Goal: Navigation & Orientation: Find specific page/section

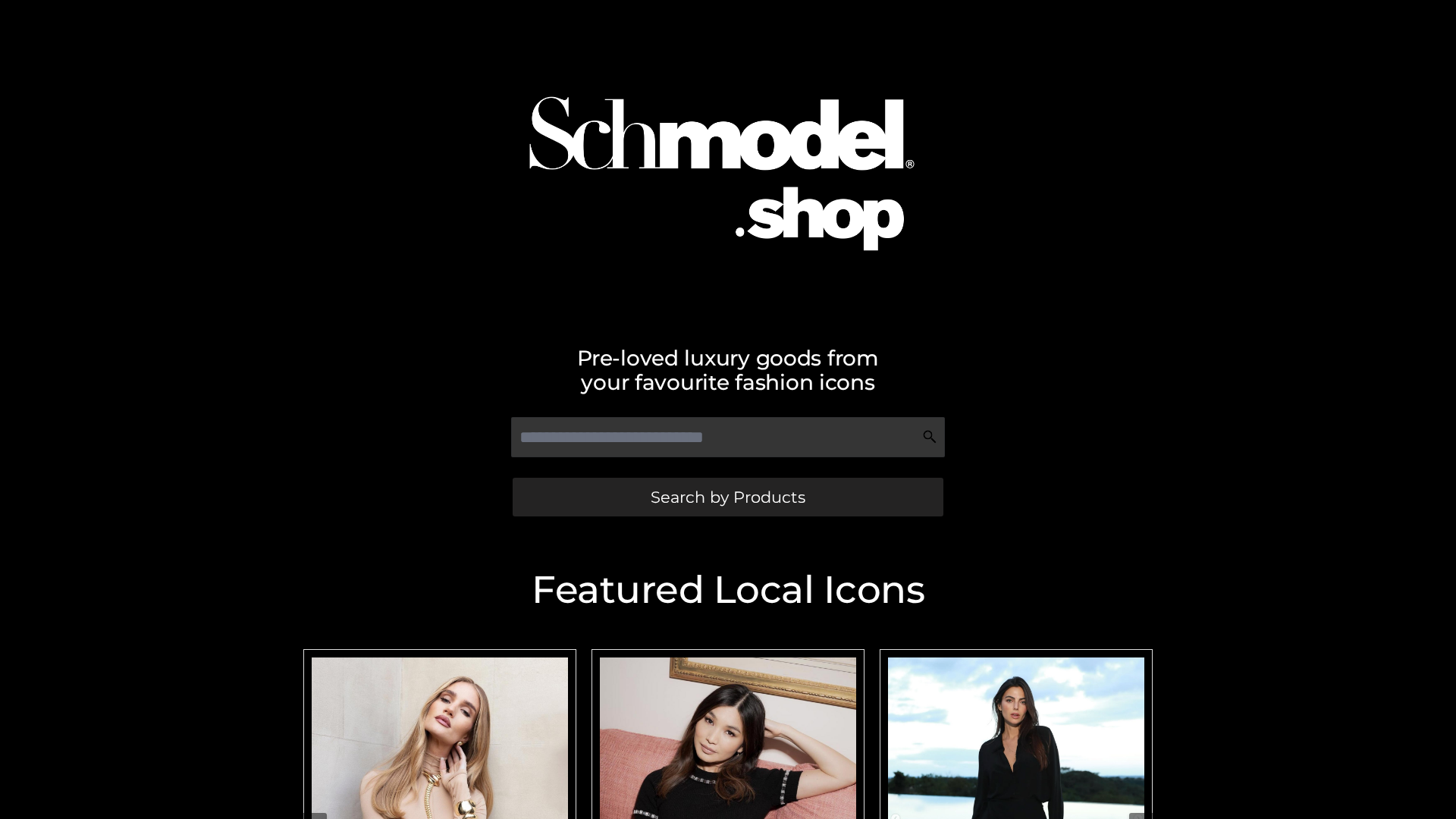
click at [728, 497] on span "Search by Products" at bounding box center [728, 497] width 155 height 16
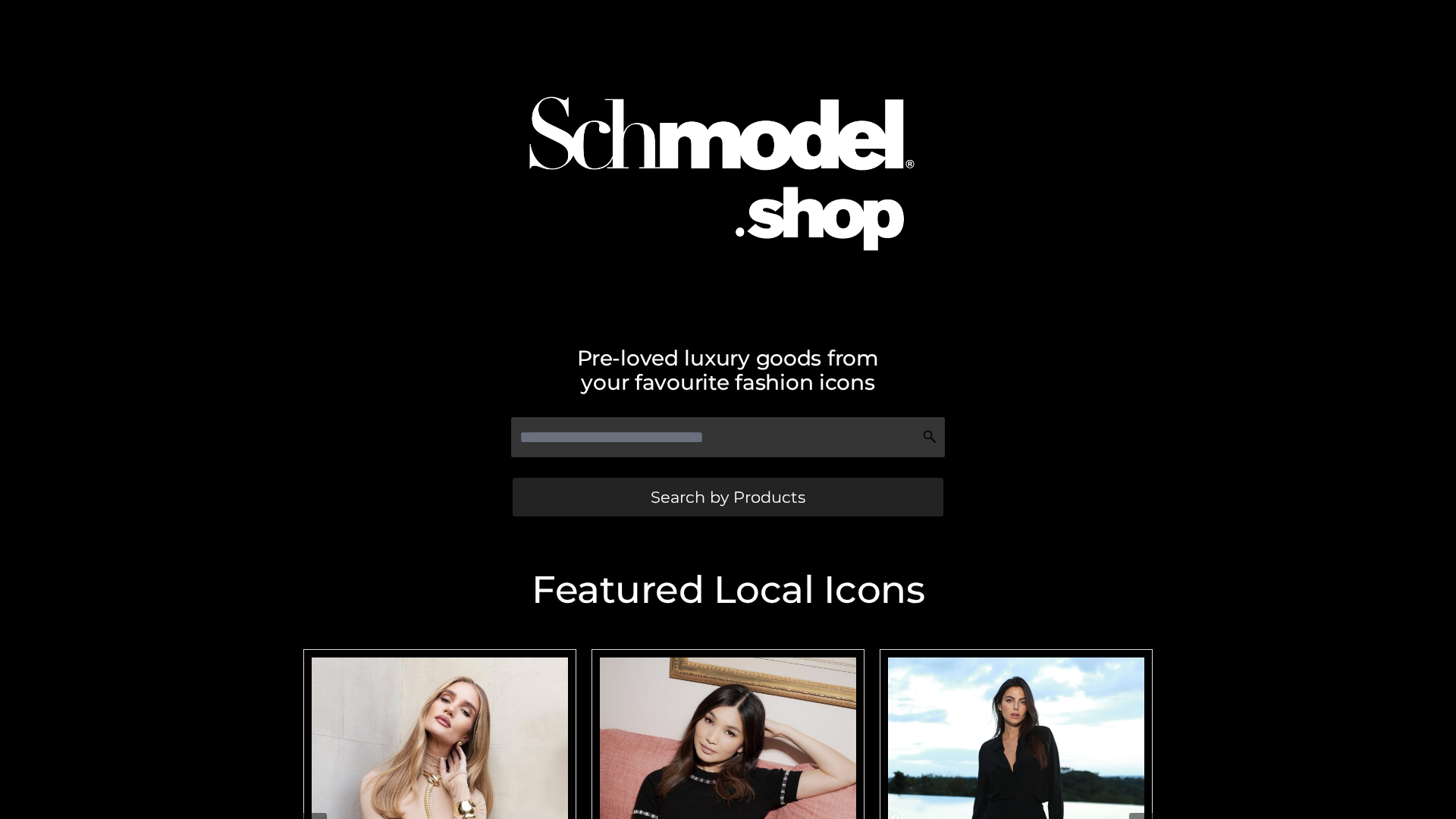
click at [728, 497] on span "Search by Products" at bounding box center [728, 497] width 155 height 16
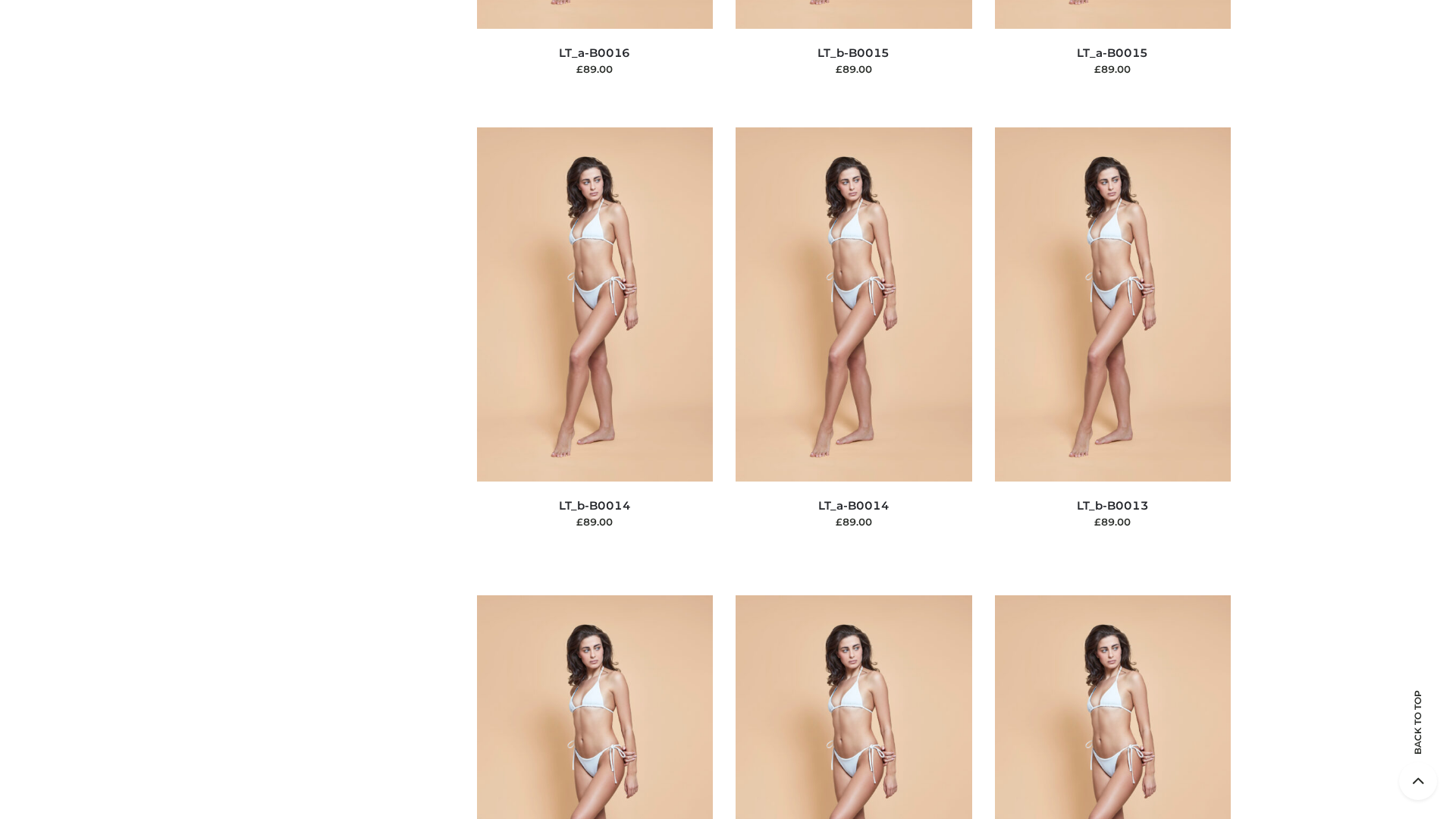
scroll to position [5396, 0]
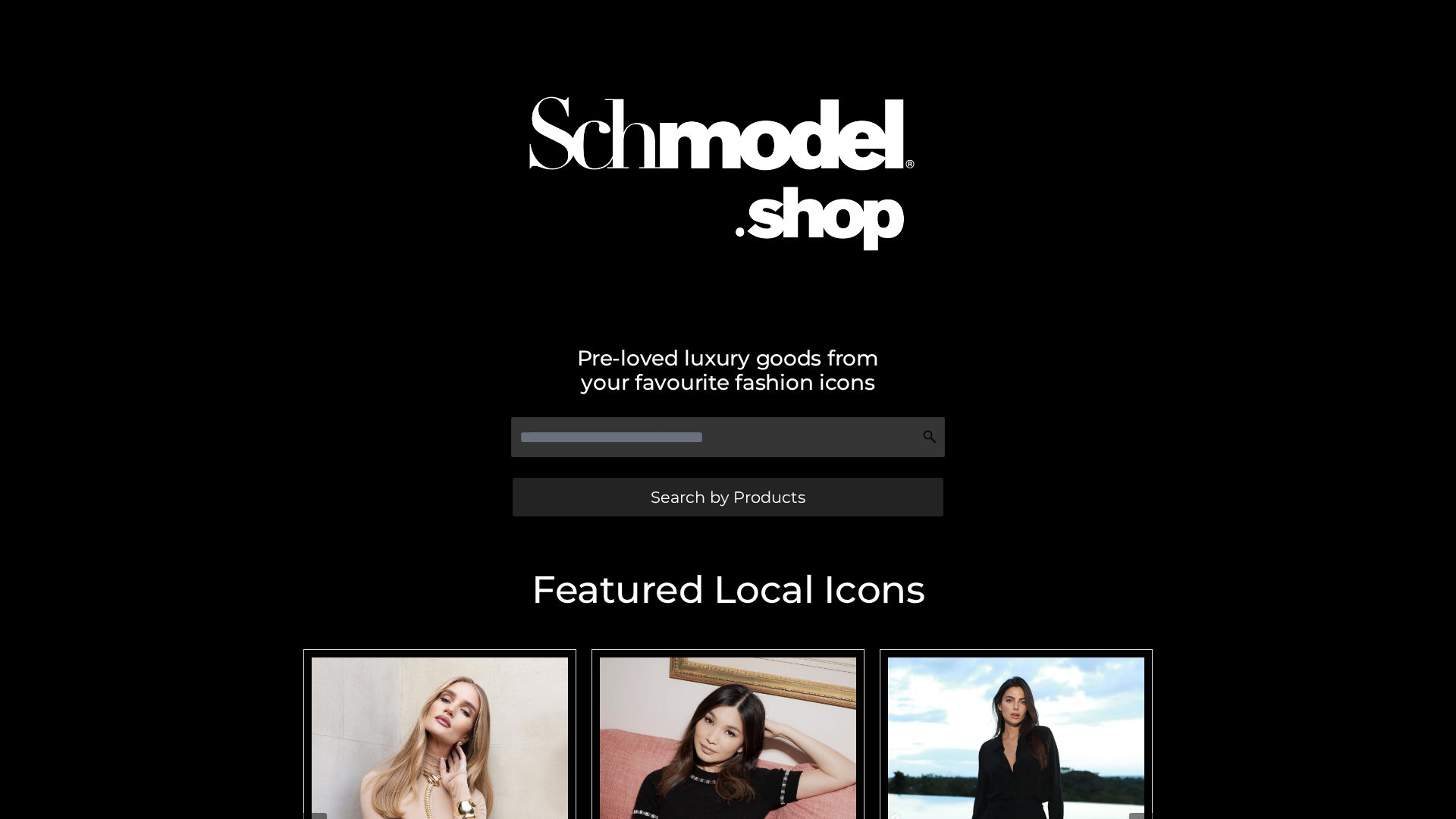
click at [728, 497] on span "Search by Products" at bounding box center [728, 497] width 155 height 16
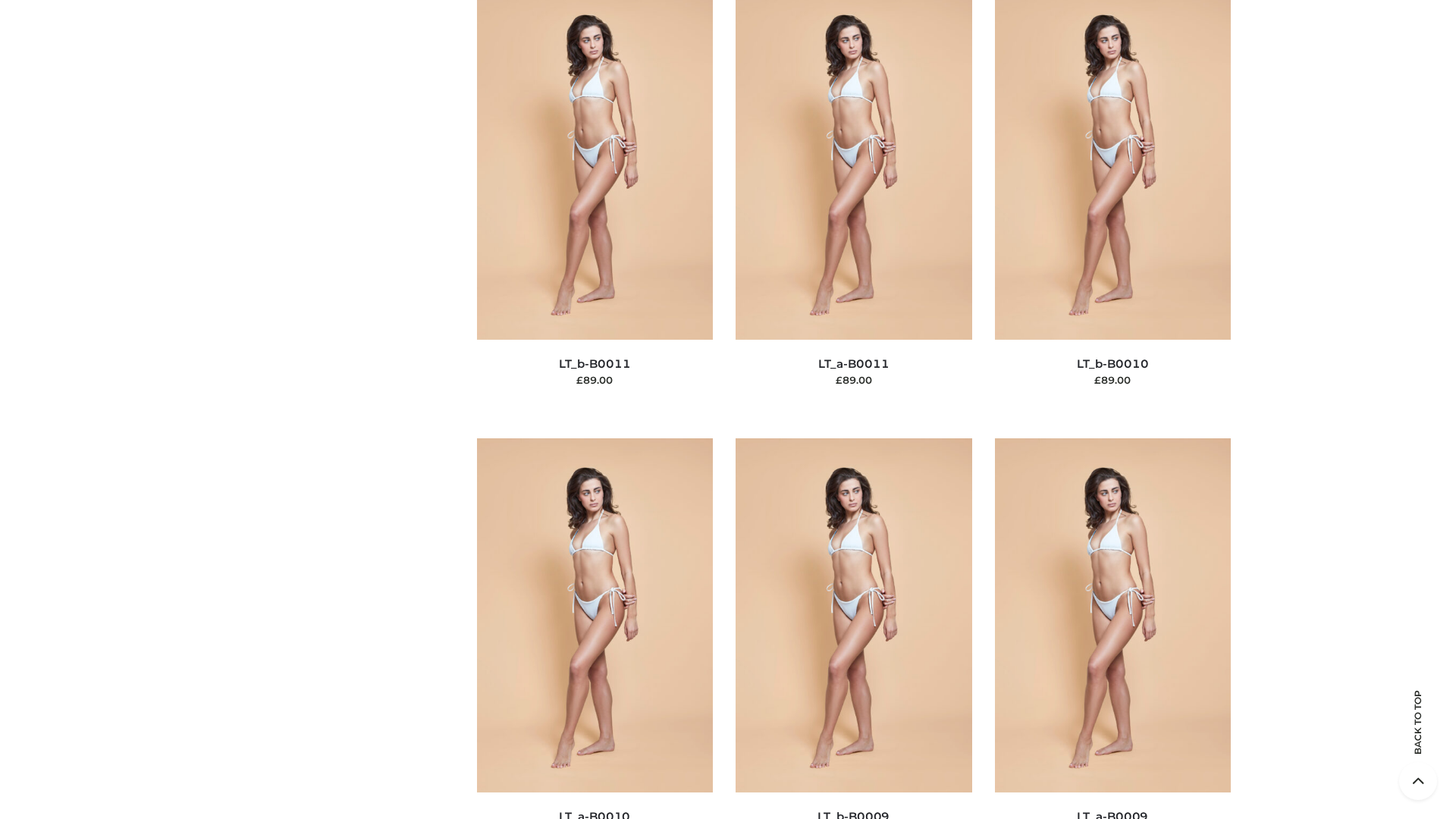
scroll to position [6814, 0]
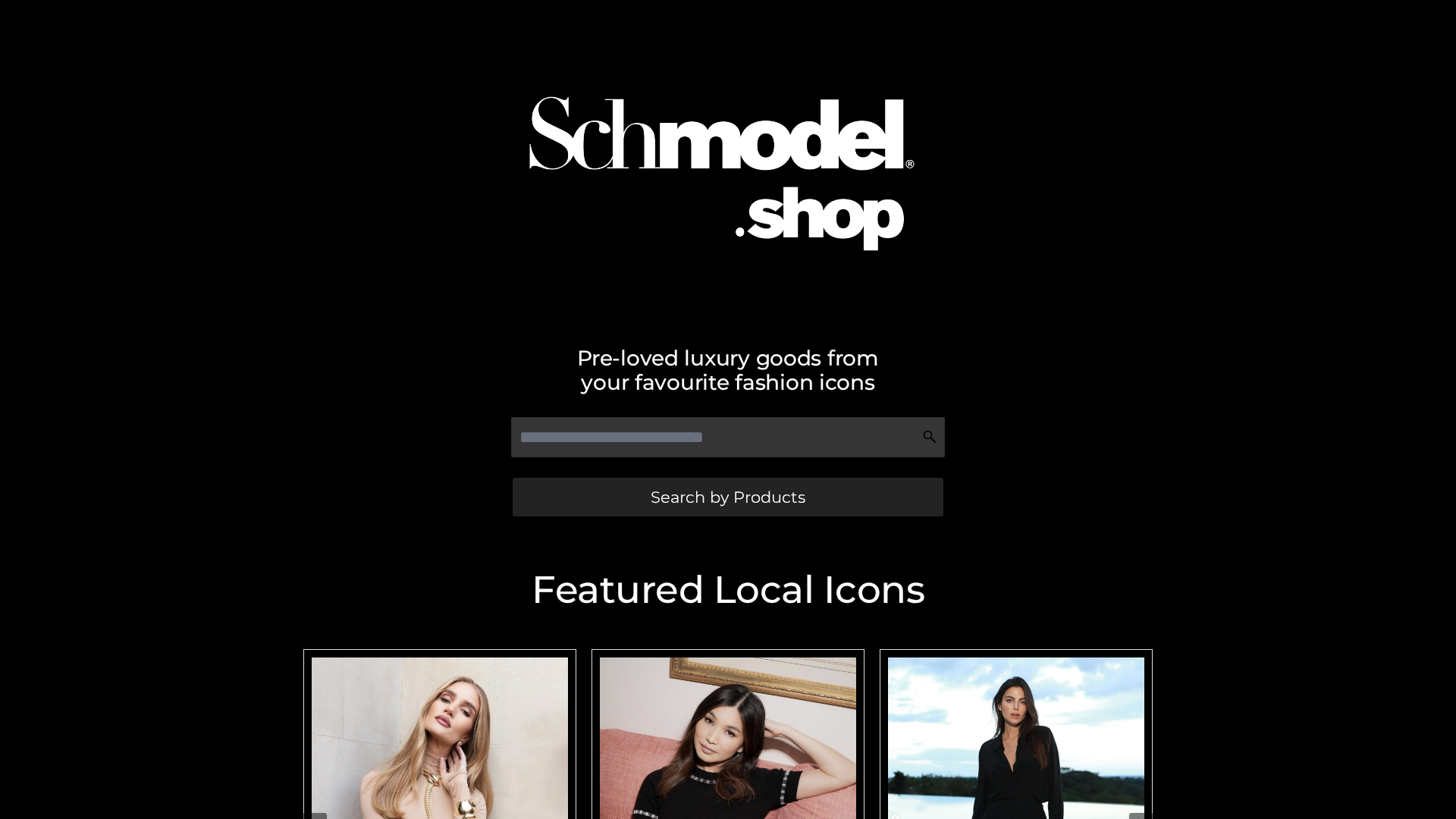
click at [728, 497] on span "Search by Products" at bounding box center [728, 497] width 155 height 16
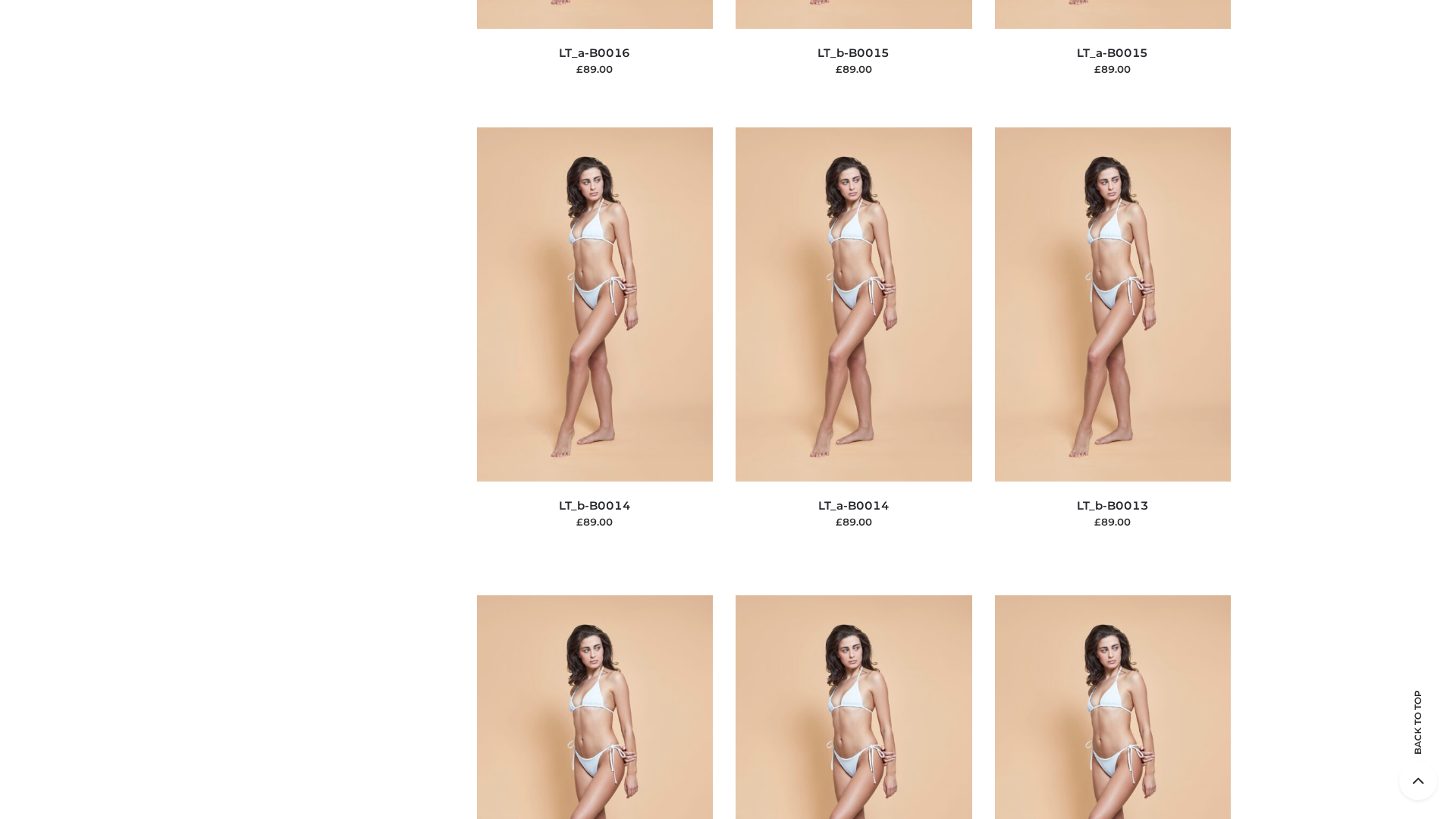
scroll to position [5396, 0]
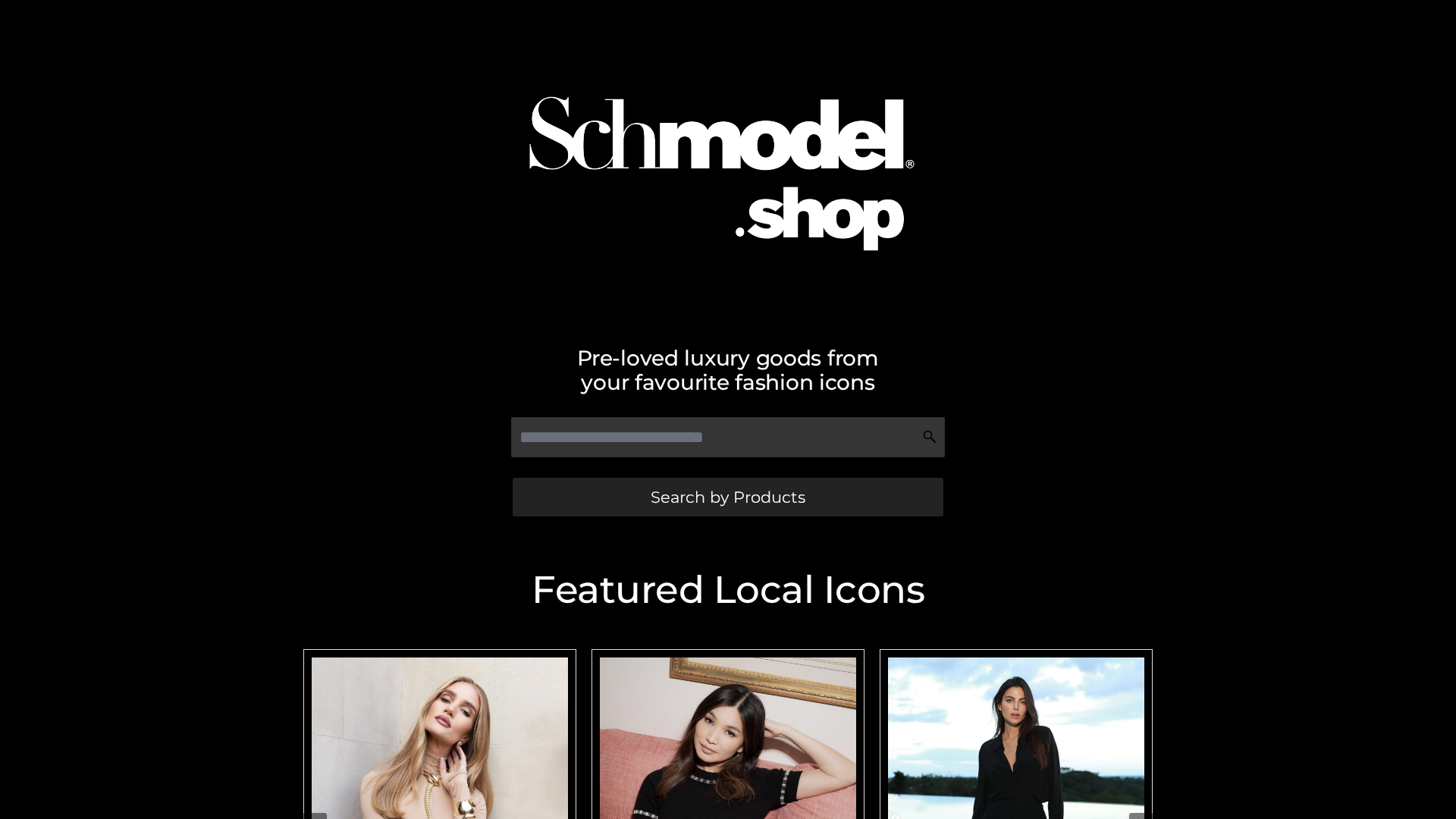
click at [728, 497] on span "Search by Products" at bounding box center [728, 497] width 155 height 16
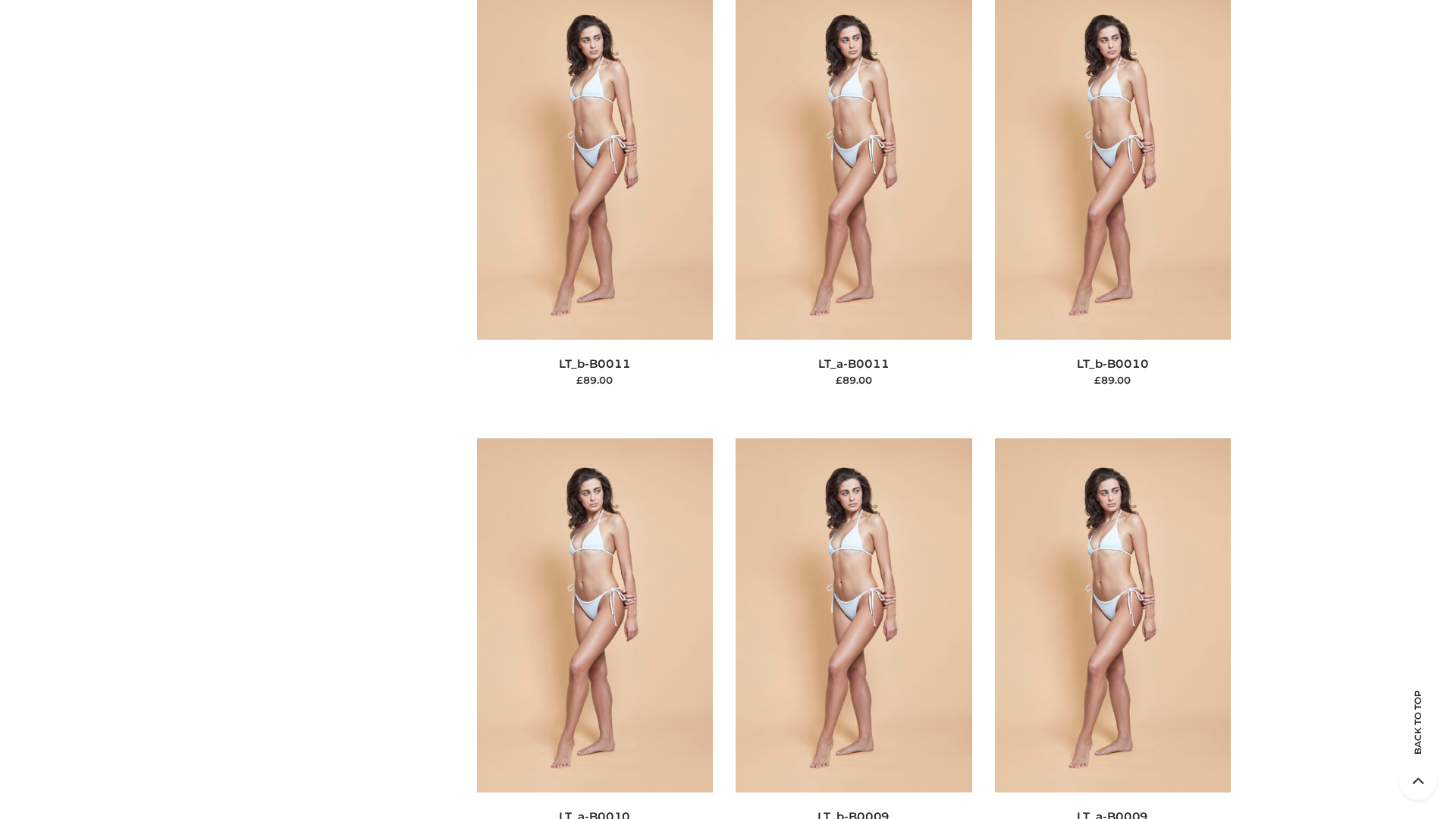
scroll to position [6814, 0]
